Goal: Task Accomplishment & Management: Use online tool/utility

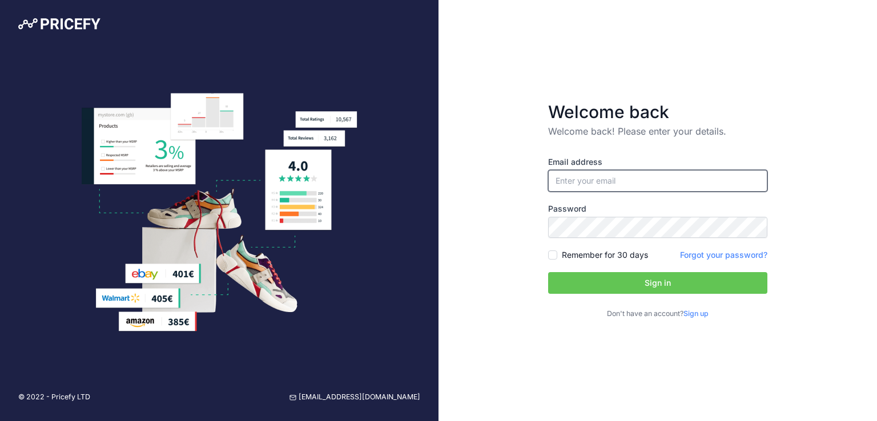
type input "[EMAIL_ADDRESS][DOMAIN_NAME]"
click at [651, 279] on button "Sign in" at bounding box center [657, 283] width 219 height 22
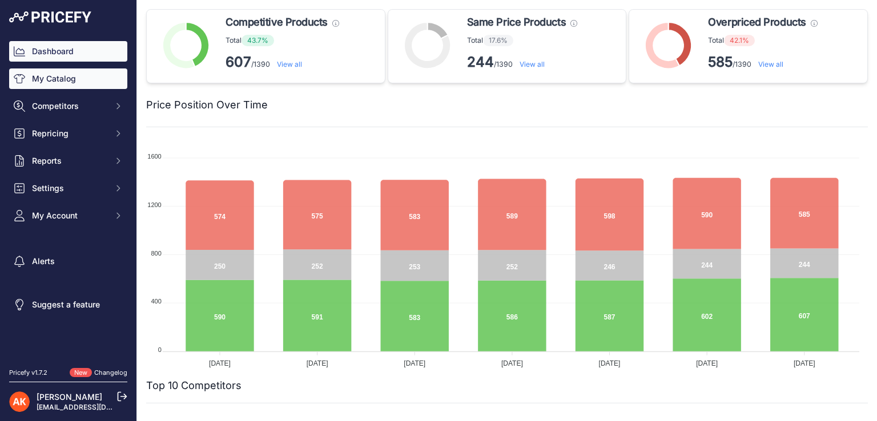
click at [54, 84] on link "My Catalog" at bounding box center [68, 79] width 118 height 21
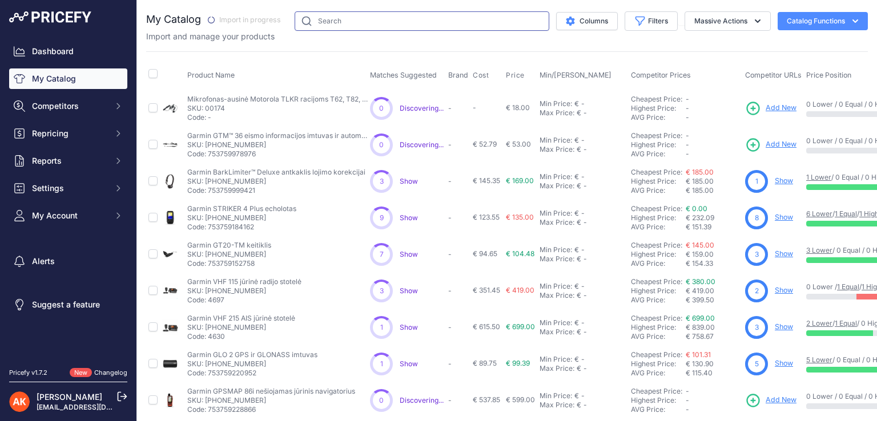
click at [347, 23] on input "text" at bounding box center [422, 20] width 255 height 19
type input "viofo"
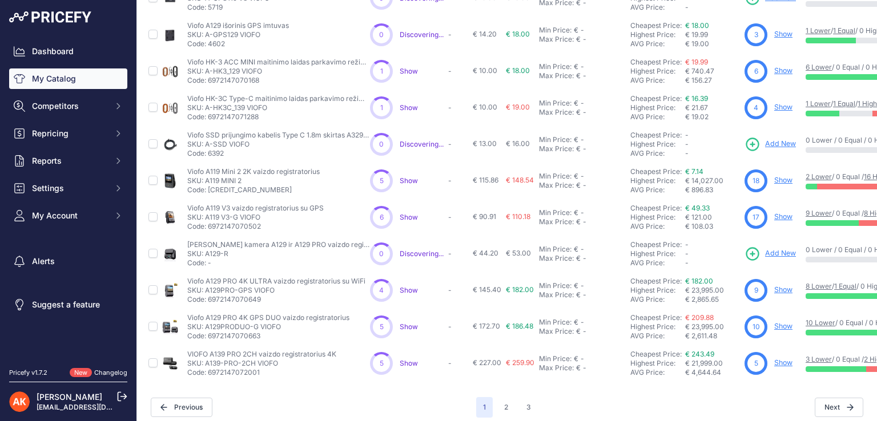
scroll to position [272, 0]
